Goal: Task Accomplishment & Management: Manage account settings

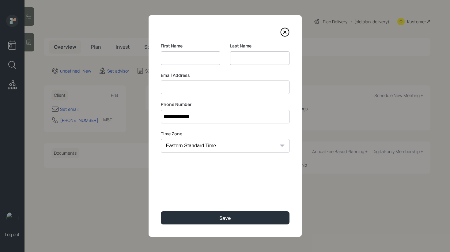
select select "America/[GEOGRAPHIC_DATA]"
type input "[PERSON_NAME]"
type input "O"
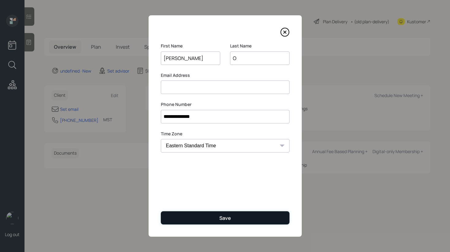
click at [225, 216] on div "Save" at bounding box center [225, 218] width 12 height 7
